Goal: Information Seeking & Learning: Learn about a topic

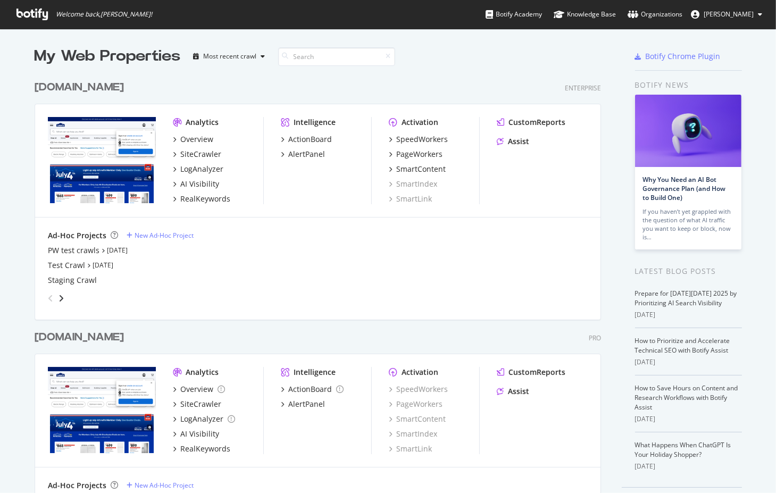
scroll to position [485, 760]
click at [84, 84] on div "[DOMAIN_NAME]" at bounding box center [79, 87] width 89 height 15
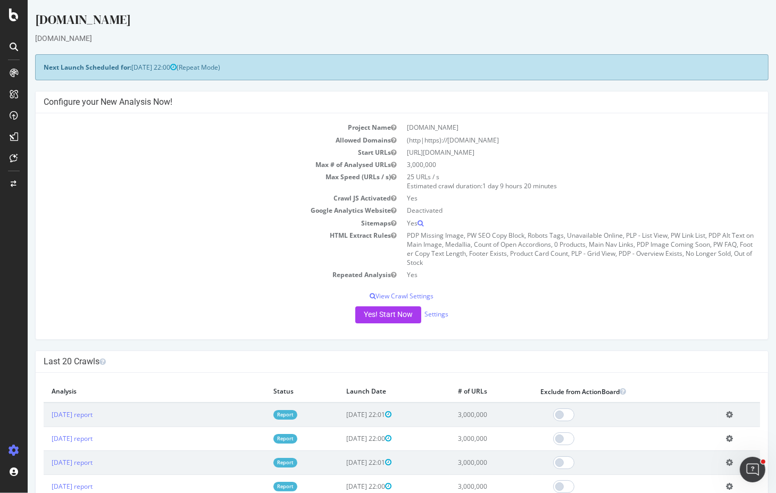
click at [296, 35] on div "[DOMAIN_NAME]" at bounding box center [402, 38] width 734 height 11
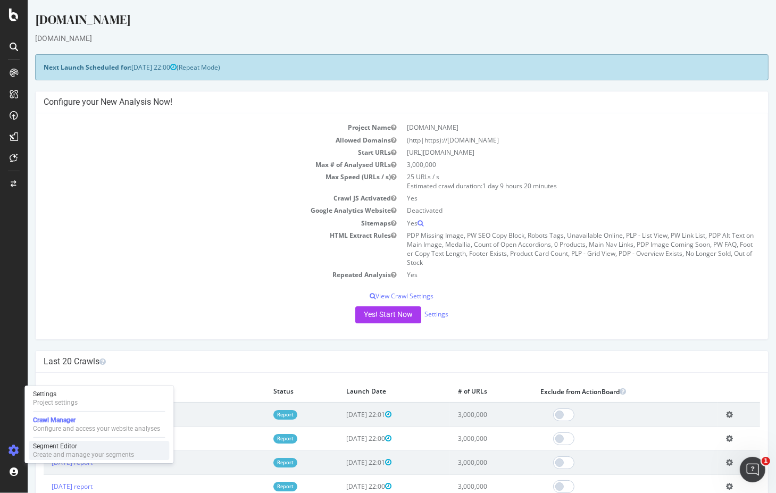
click at [65, 448] on div "Segment Editor" at bounding box center [83, 446] width 101 height 9
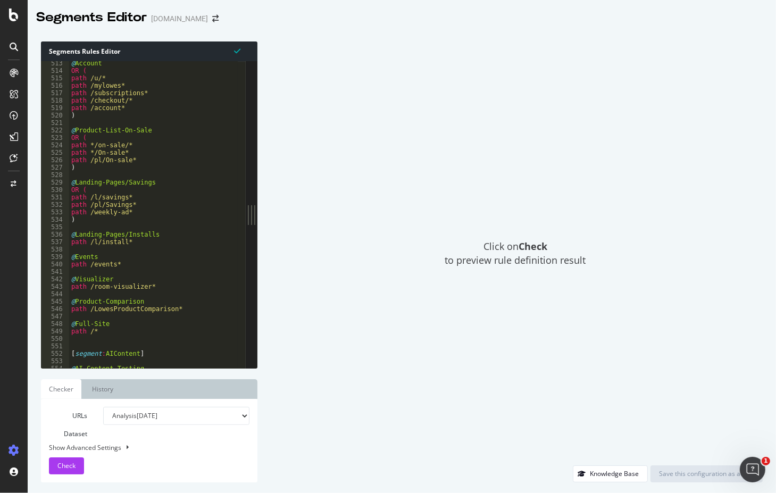
scroll to position [894, 0]
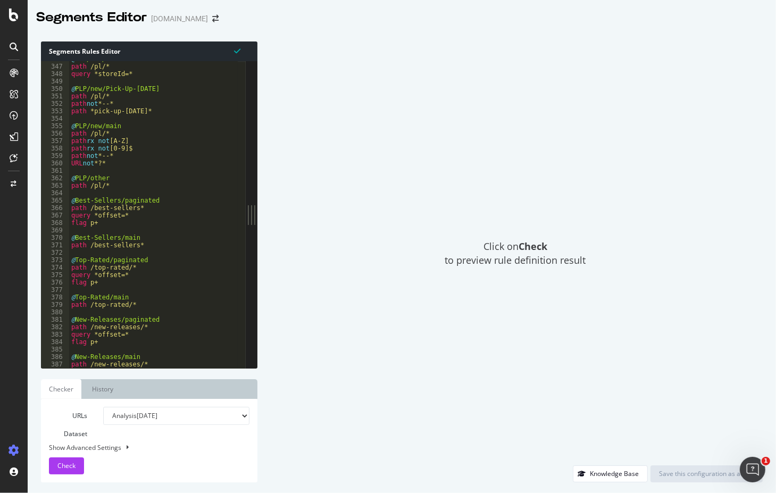
click at [369, 118] on div "Click on Check to preview rule definition result" at bounding box center [515, 253] width 495 height 424
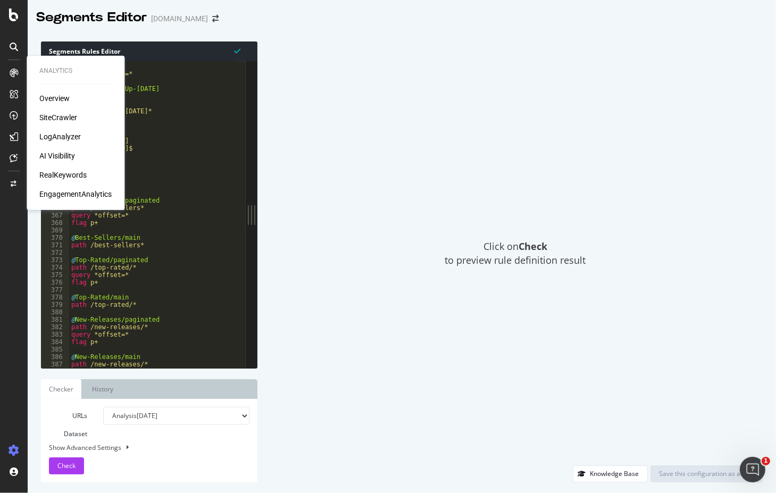
click at [72, 173] on div "RealKeywords" at bounding box center [62, 175] width 47 height 11
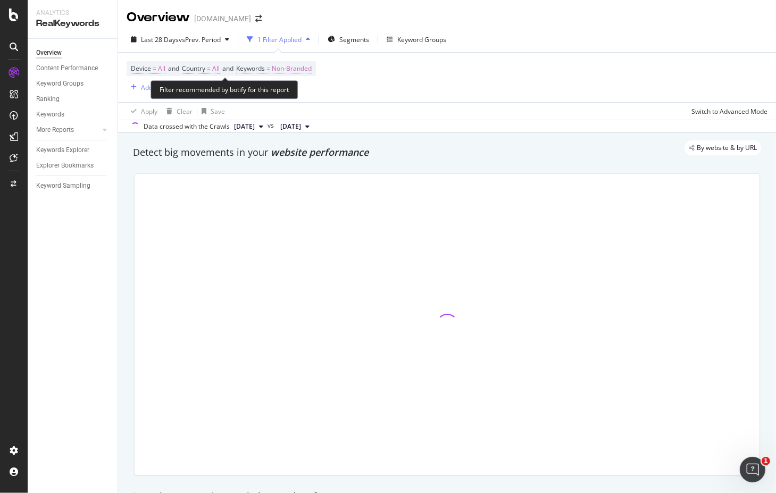
click at [260, 68] on span "Keywords" at bounding box center [250, 68] width 29 height 9
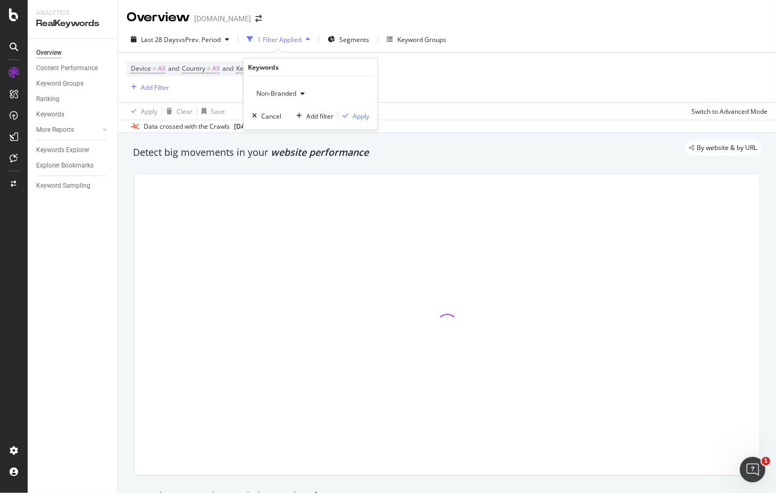
click at [294, 91] on span "Non-Branded" at bounding box center [274, 93] width 44 height 9
click at [282, 95] on span "Non-Branded" at bounding box center [274, 93] width 44 height 9
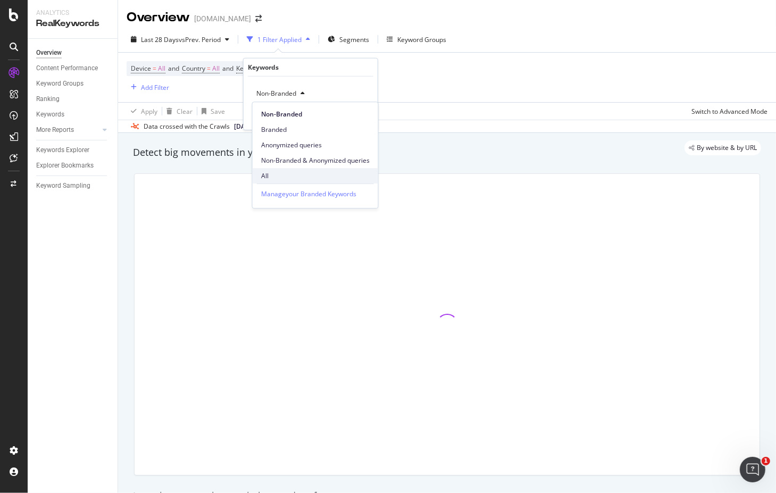
click at [266, 177] on span "All" at bounding box center [315, 176] width 109 height 10
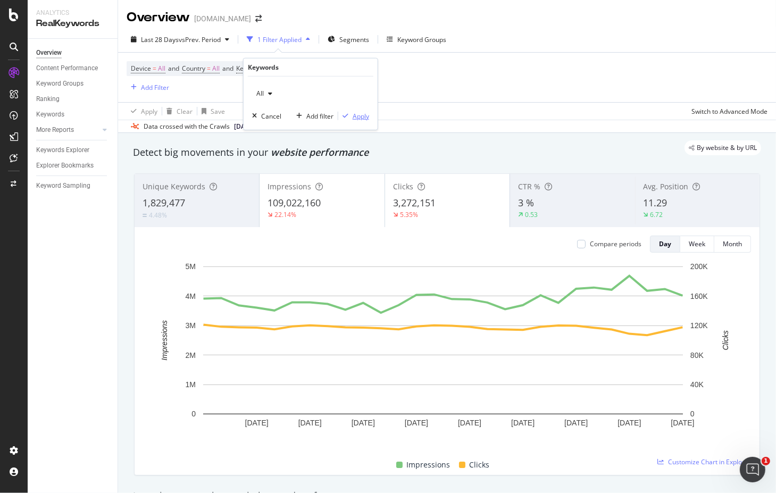
drag, startPoint x: 362, startPoint y: 116, endPoint x: 376, endPoint y: 102, distance: 19.9
click at [362, 115] on div "Apply" at bounding box center [361, 115] width 16 height 9
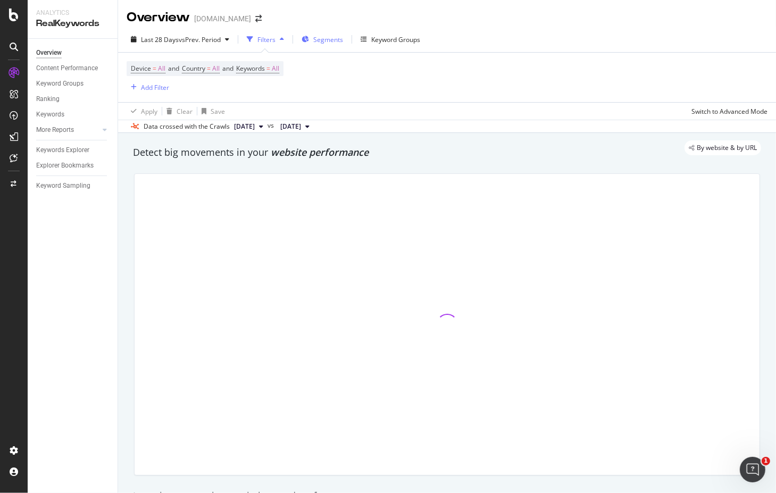
click at [328, 36] on span "Segments" at bounding box center [328, 39] width 30 height 9
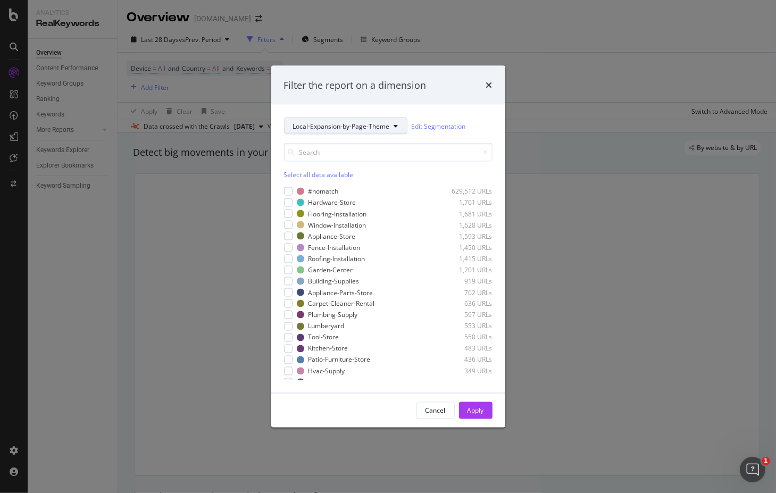
click at [374, 125] on span "Local-Expansion-by-Page-Theme" at bounding box center [341, 125] width 97 height 9
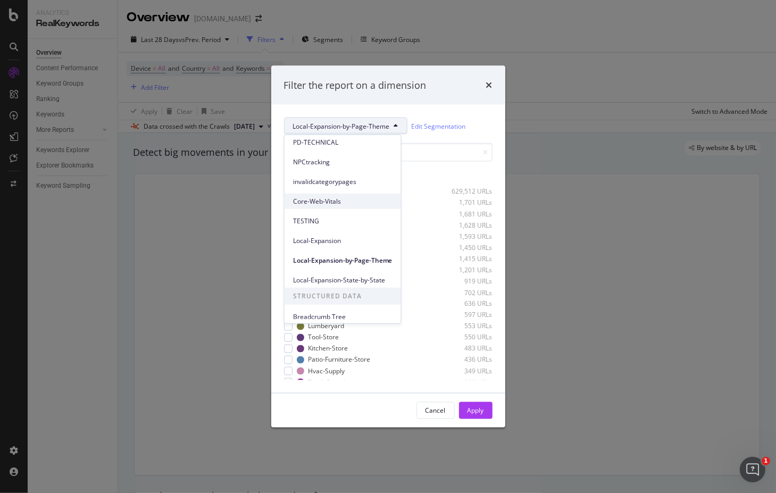
scroll to position [164, 0]
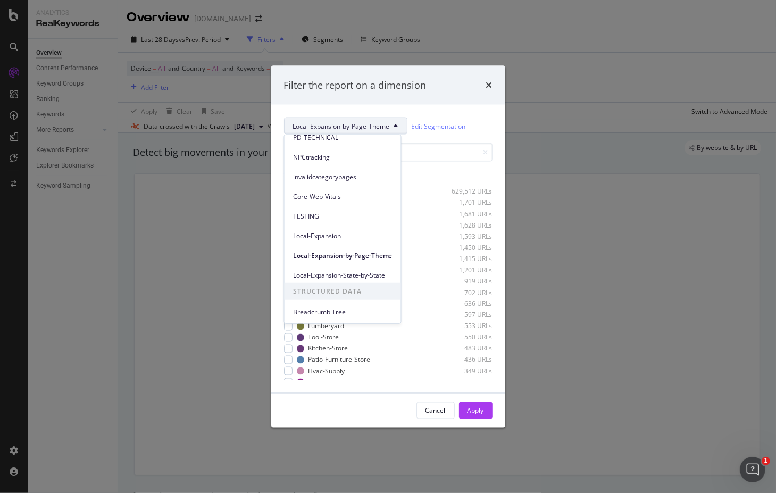
click at [348, 276] on span "Local-Expansion-State-by-State" at bounding box center [342, 275] width 99 height 10
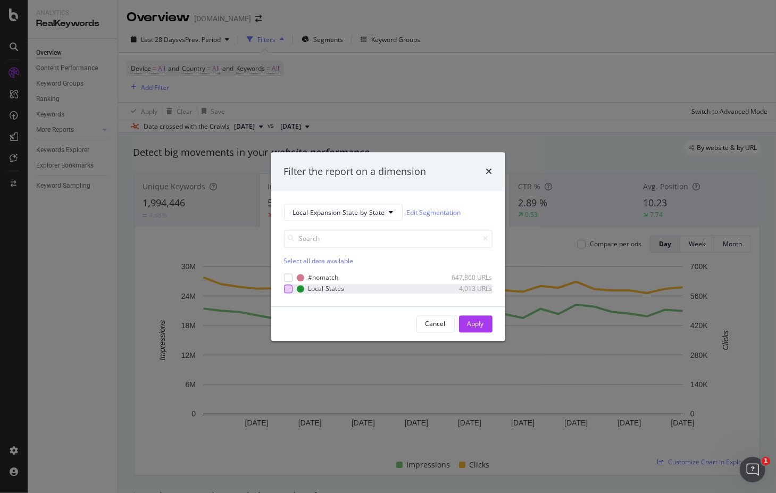
click at [291, 290] on div "modal" at bounding box center [288, 289] width 9 height 9
click at [472, 323] on div "Apply" at bounding box center [476, 323] width 16 height 9
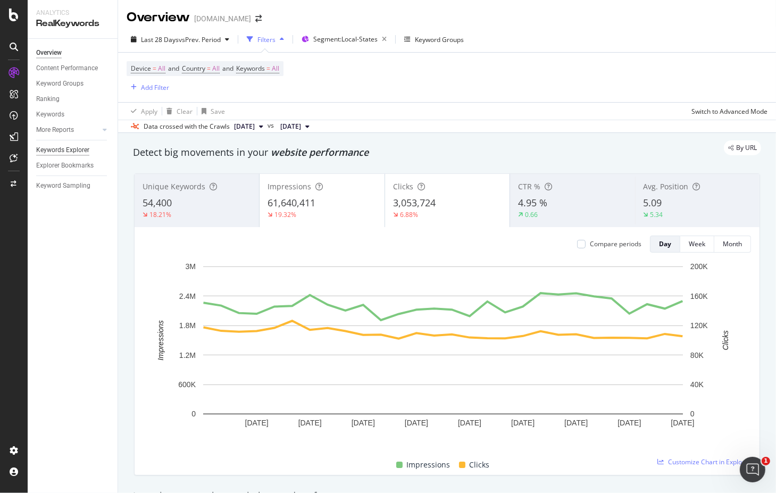
click at [77, 151] on div "Keywords Explorer" at bounding box center [62, 150] width 53 height 11
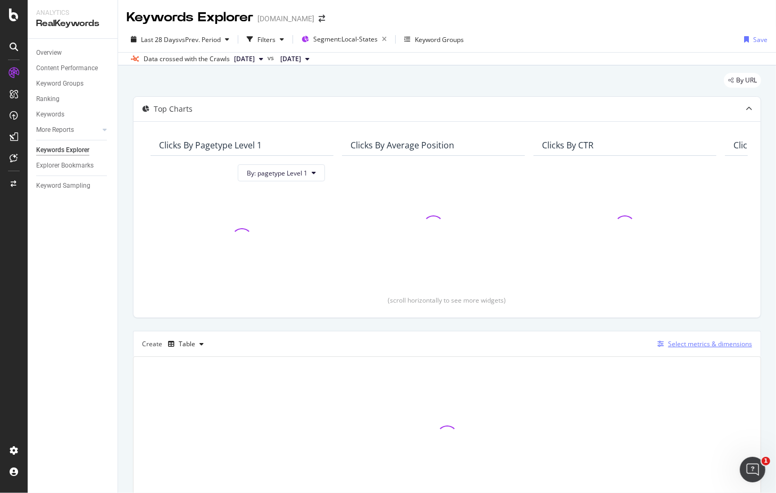
click at [677, 342] on div "Select metrics & dimensions" at bounding box center [710, 343] width 84 height 9
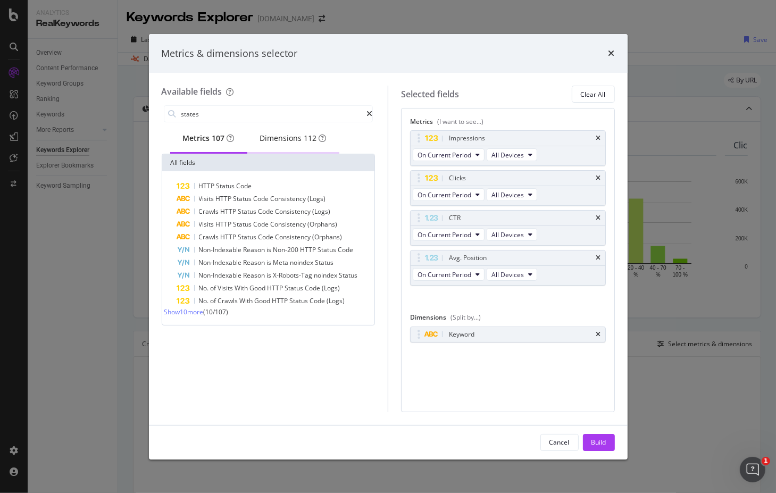
type input "states"
click at [292, 138] on div "Dimensions 112" at bounding box center [293, 138] width 66 height 11
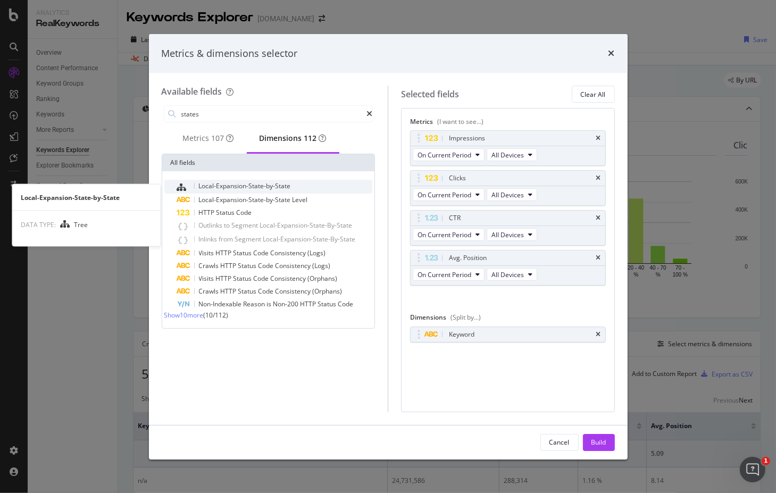
click at [263, 190] on span "Local-Expansion-State-by-State" at bounding box center [245, 185] width 92 height 9
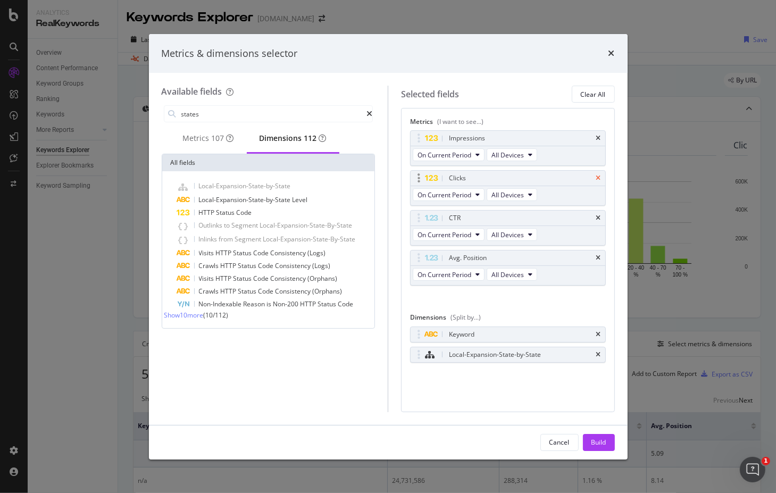
click at [599, 176] on icon "times" at bounding box center [598, 178] width 5 height 6
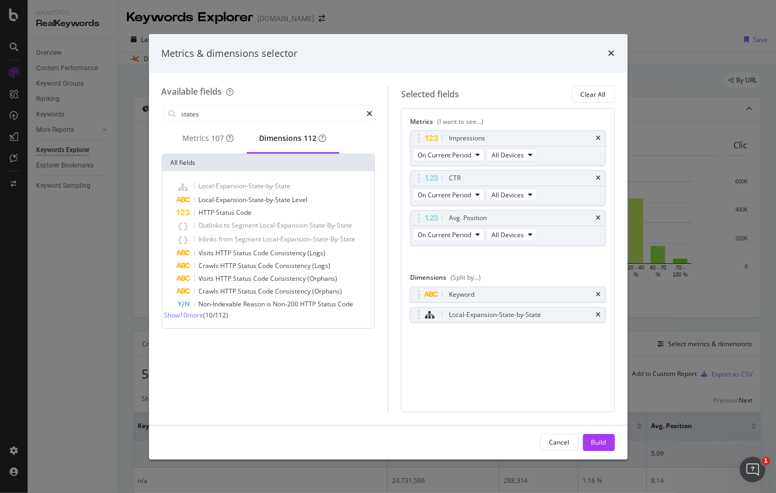
click at [599, 176] on icon "times" at bounding box center [598, 178] width 5 height 6
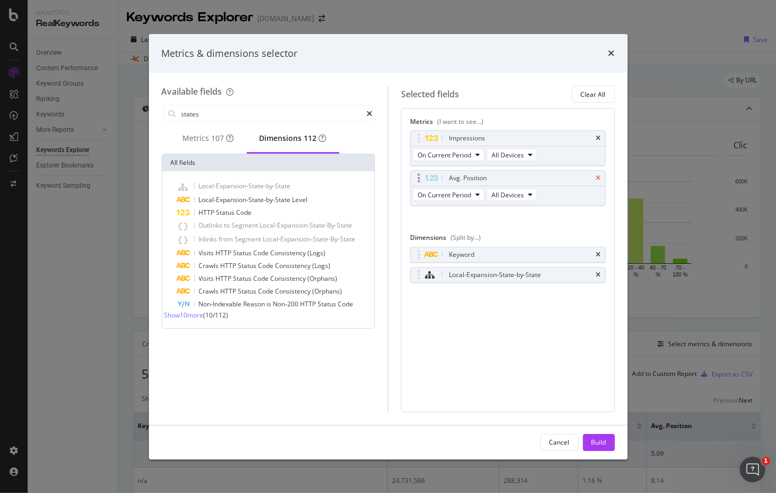
click at [598, 176] on icon "times" at bounding box center [598, 178] width 5 height 6
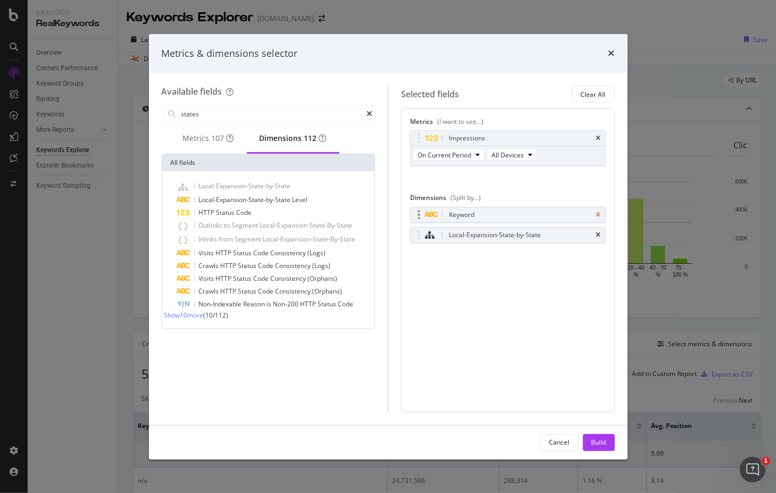
click at [598, 212] on icon "times" at bounding box center [598, 215] width 5 height 6
click at [594, 438] on div "Build" at bounding box center [599, 442] width 15 height 9
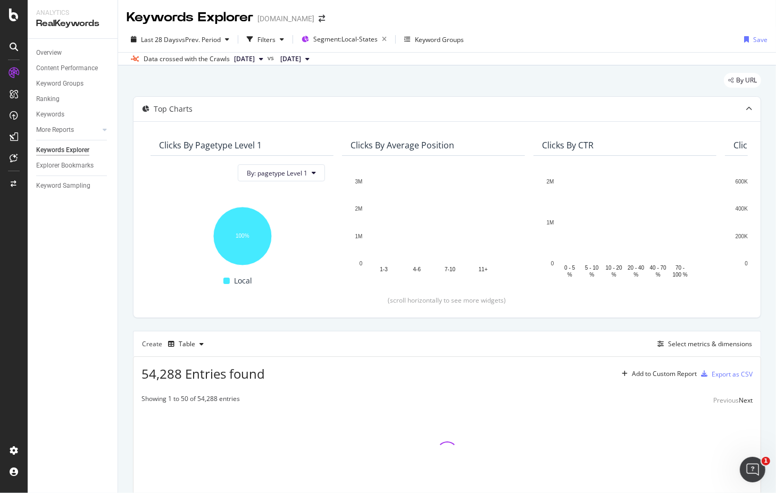
click at [124, 274] on div "By URL Top Charts Clicks By pagetype Level 1 By: pagetype Level 1 Hold CTRL whi…" at bounding box center [447, 309] width 658 height 488
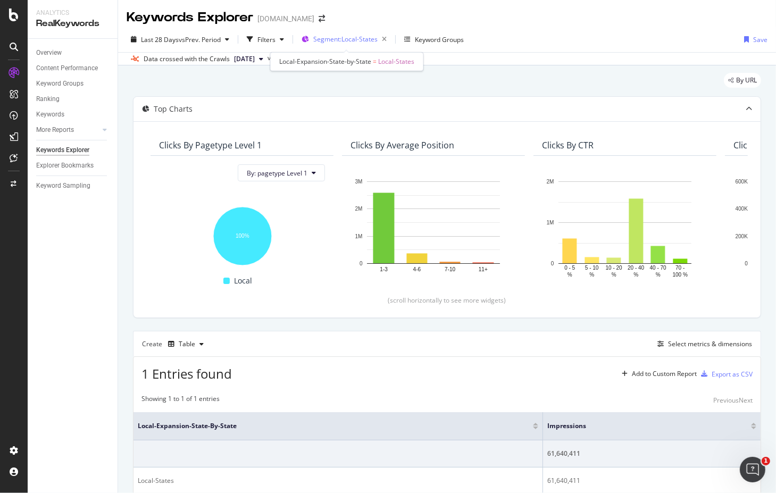
click at [360, 40] on span "Segment: Local-States" at bounding box center [345, 39] width 64 height 9
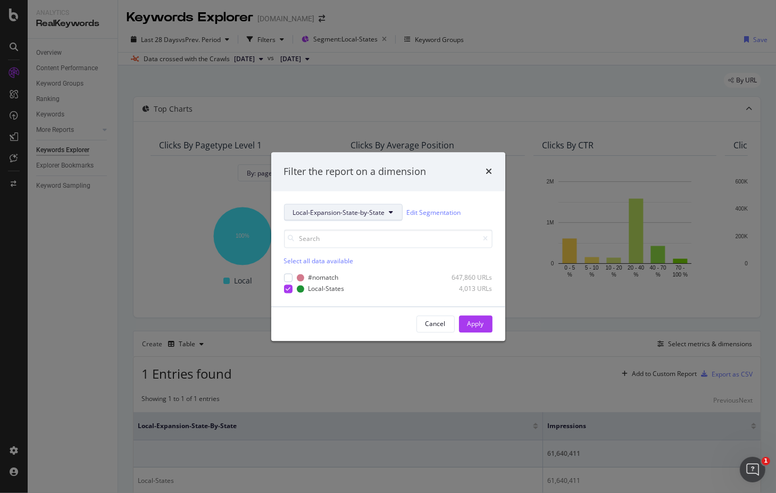
click at [351, 210] on span "Local-Expansion-State-by-State" at bounding box center [339, 212] width 92 height 9
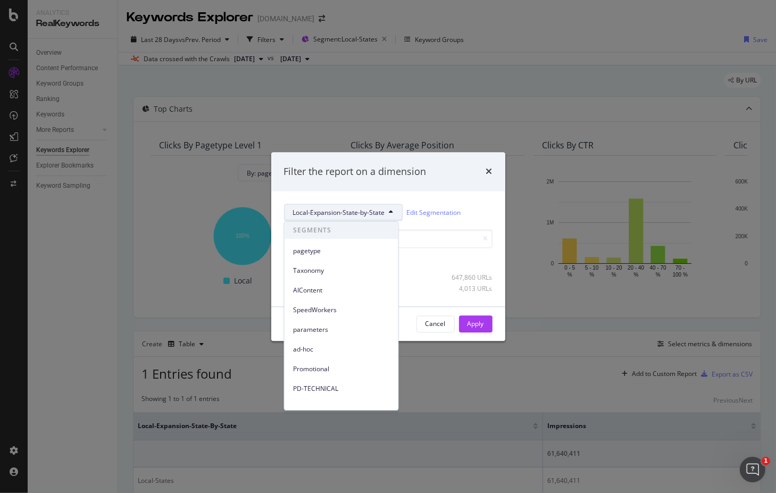
scroll to position [164, 0]
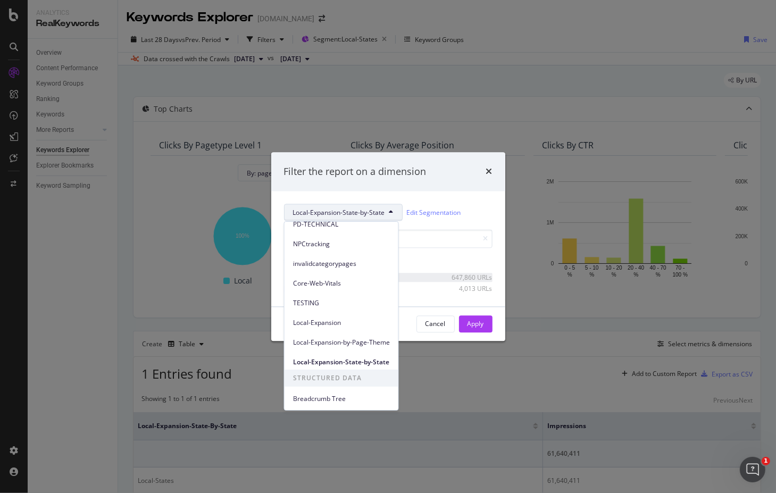
click at [418, 280] on div "modal" at bounding box center [389, 277] width 93 height 6
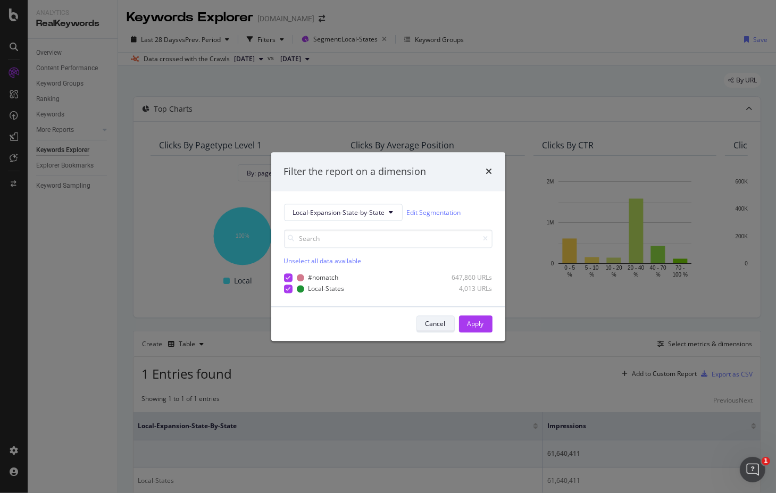
click at [436, 320] on div "Cancel" at bounding box center [436, 323] width 20 height 9
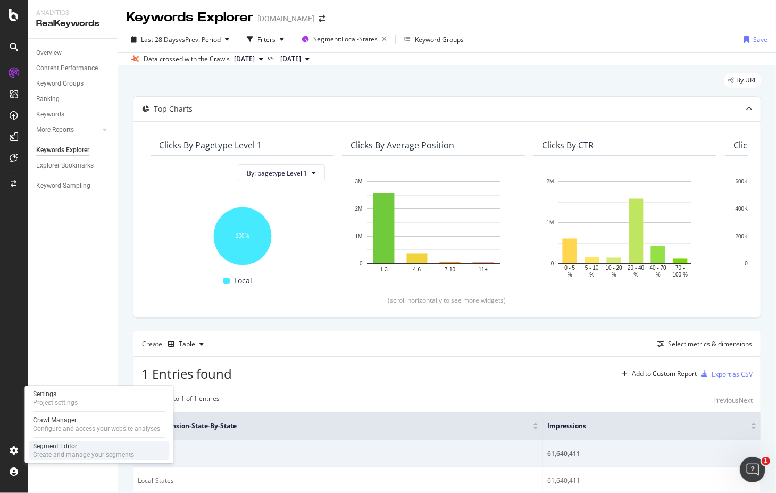
click at [74, 448] on div "Segment Editor" at bounding box center [83, 446] width 101 height 9
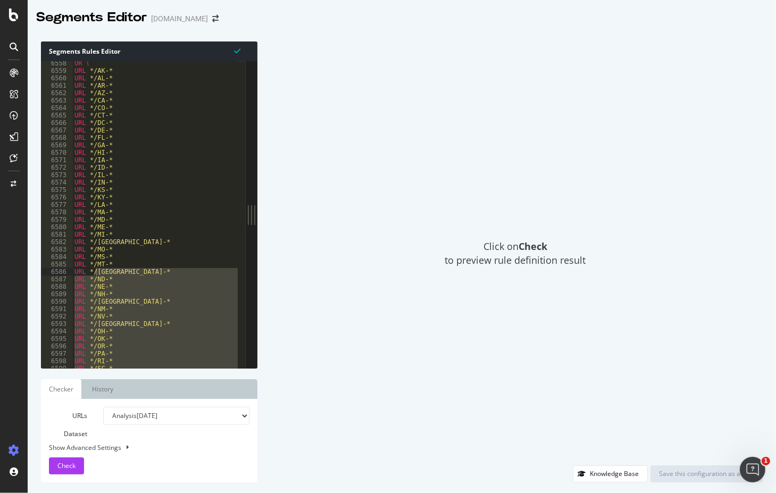
scroll to position [17113, 0]
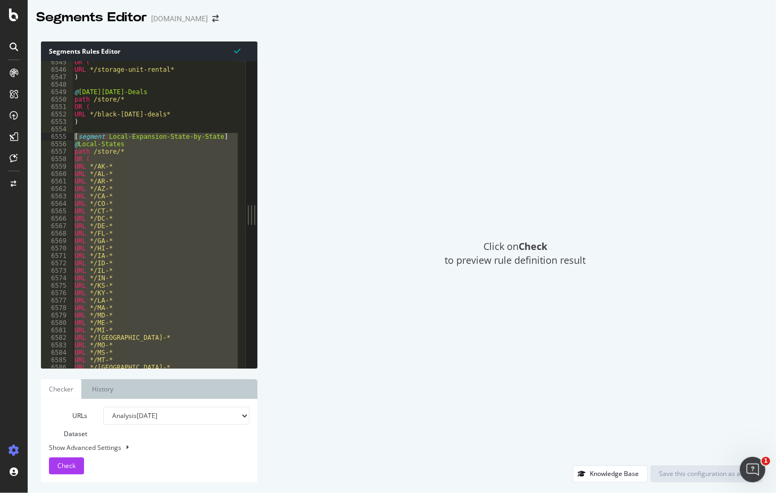
drag, startPoint x: 90, startPoint y: 359, endPoint x: 59, endPoint y: 137, distance: 224.6
click at [59, 137] on div "[CREDIT_CARD_NUMBER] 6549 6550 6551 6552 6553 6554 6555 6556 6557 6558 6559 656…" at bounding box center [143, 214] width 205 height 307
click at [6, 347] on div at bounding box center [14, 253] width 26 height 378
click at [74, 28] on div at bounding box center [402, 29] width 748 height 4
click at [166, 187] on div "OR ( URL */storage-unit-rental* ) @ [DATE][DATE]-Deals path /store/* OR ( URL *…" at bounding box center [154, 214] width 165 height 307
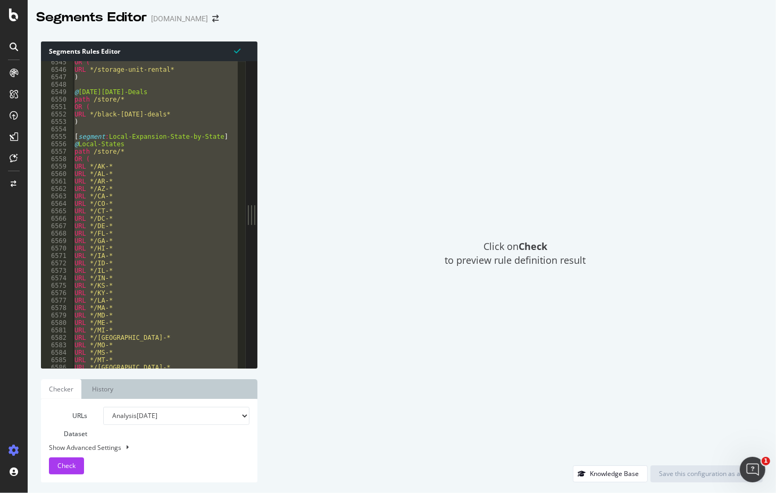
type textarea "URL *WY-* )"
drag, startPoint x: 541, startPoint y: 44, endPoint x: 546, endPoint y: 37, distance: 8.7
click at [541, 44] on div "Click on Check to preview rule definition result" at bounding box center [515, 253] width 495 height 424
